Goal: Find specific page/section: Find specific page/section

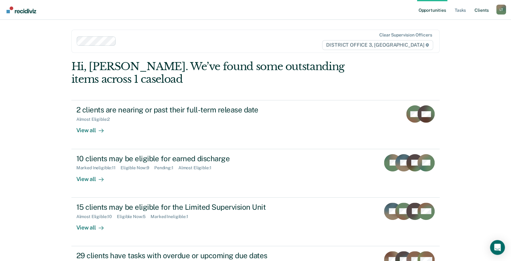
click at [481, 11] on link "Client s" at bounding box center [481, 10] width 17 height 20
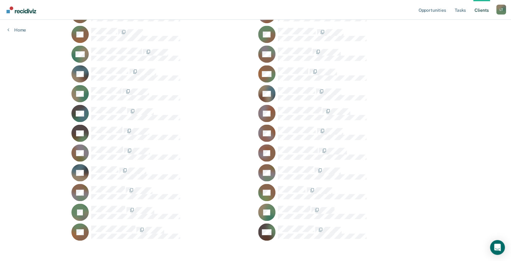
scroll to position [296, 0]
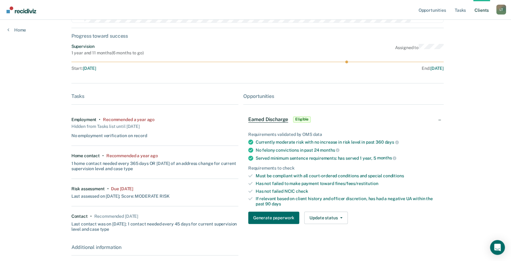
scroll to position [62, 0]
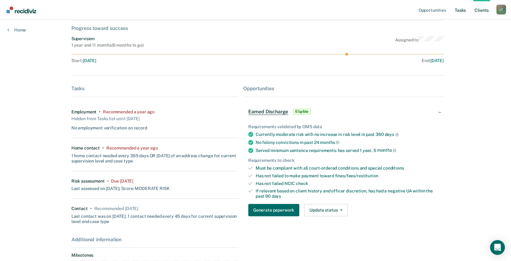
click at [461, 11] on link "Tasks" at bounding box center [460, 10] width 14 height 20
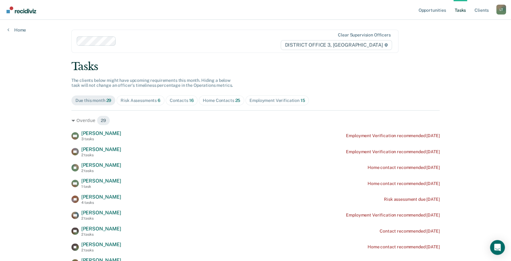
click at [131, 98] on div "Risk Assessments 6" at bounding box center [141, 100] width 40 height 5
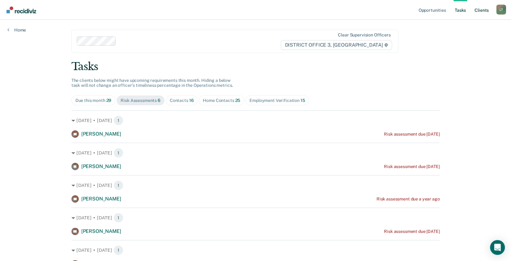
click at [481, 10] on link "Client s" at bounding box center [481, 10] width 17 height 20
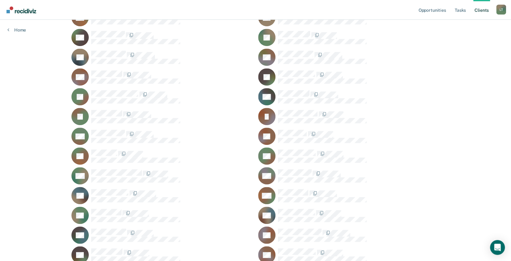
scroll to position [185, 0]
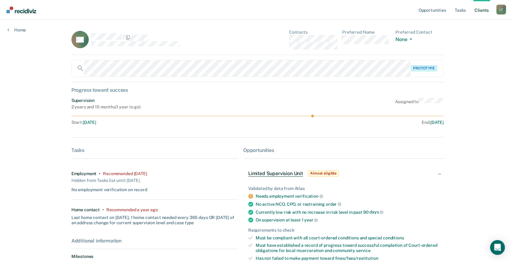
click at [484, 9] on link "Client s" at bounding box center [481, 10] width 17 height 20
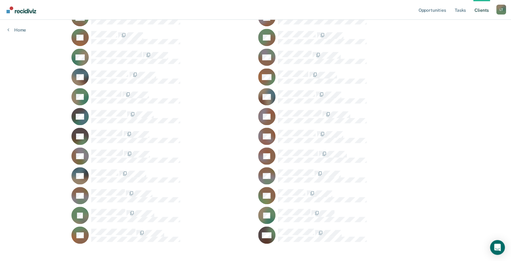
scroll to position [296, 0]
